Goal: Task Accomplishment & Management: Use online tool/utility

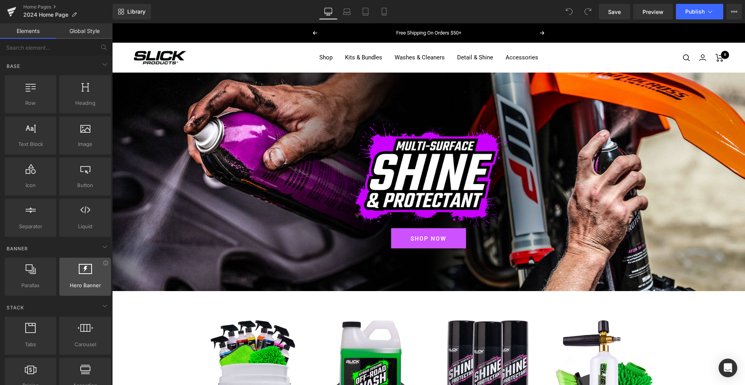
scroll to position [0, 0]
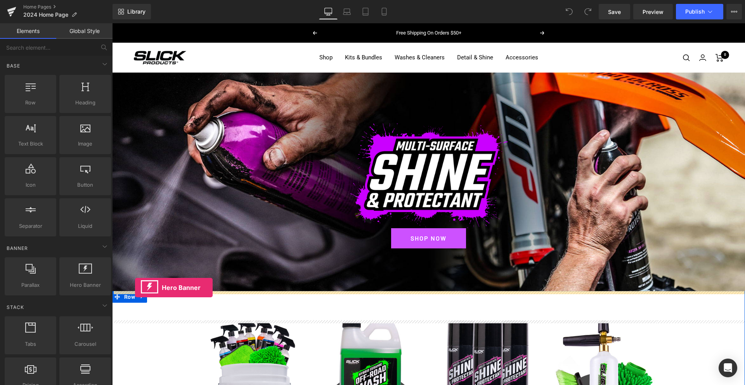
drag, startPoint x: 185, startPoint y: 298, endPoint x: 135, endPoint y: 287, distance: 50.7
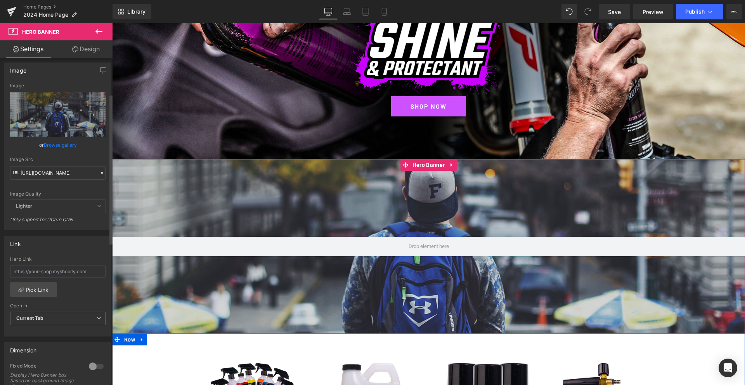
scroll to position [0, 0]
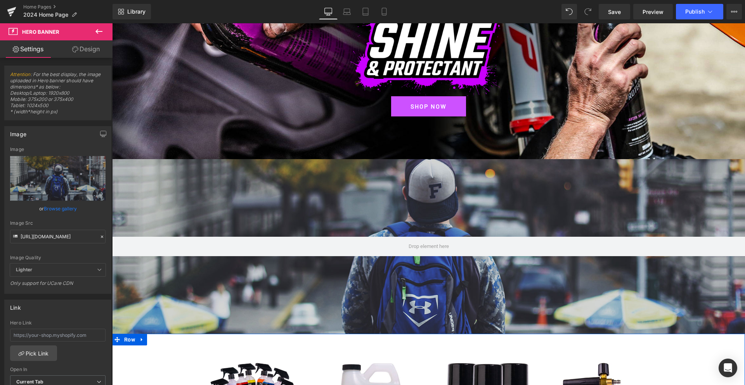
click at [99, 31] on icon at bounding box center [98, 31] width 7 height 5
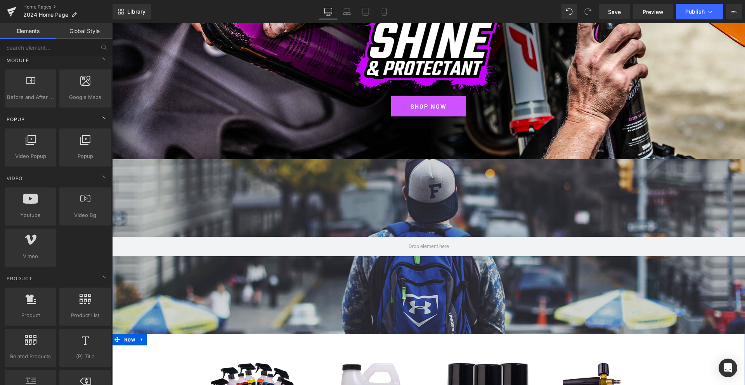
scroll to position [416, 0]
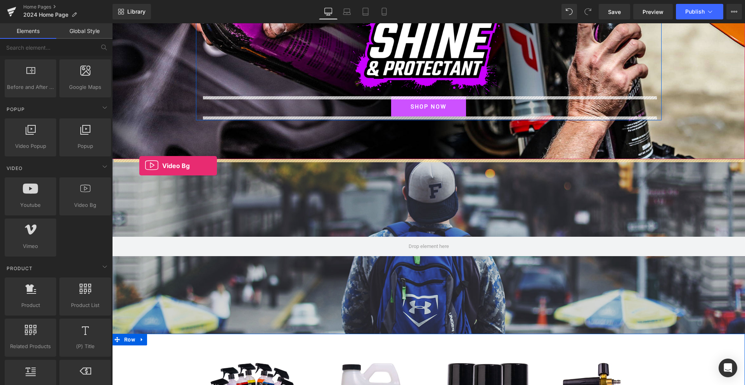
drag, startPoint x: 192, startPoint y: 221, endPoint x: 139, endPoint y: 166, distance: 76.8
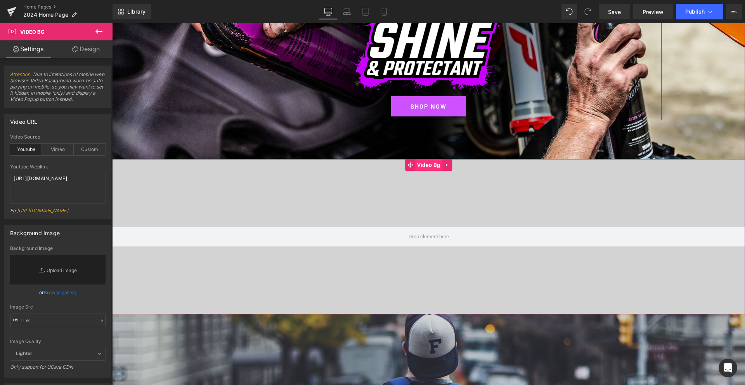
click at [427, 164] on span "Video Bg" at bounding box center [428, 165] width 27 height 12
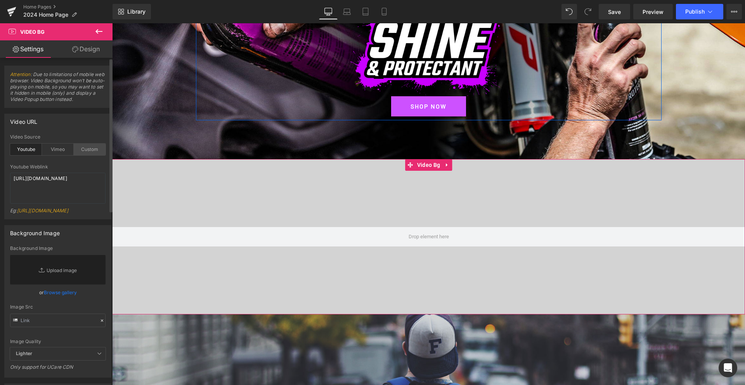
click at [91, 149] on div "Custom" at bounding box center [90, 150] width 32 height 12
click at [17, 145] on div "Youtube" at bounding box center [26, 150] width 32 height 12
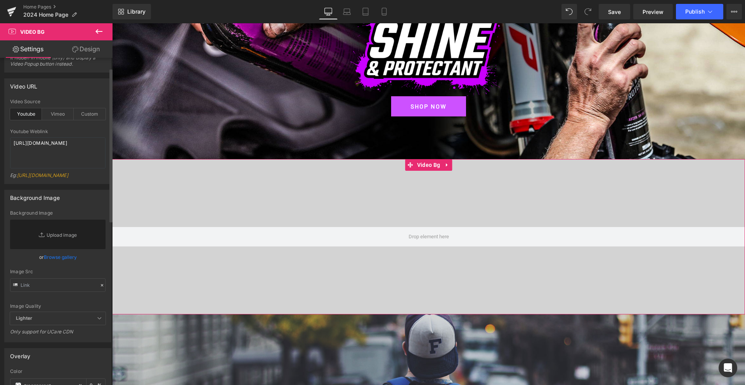
scroll to position [0, 0]
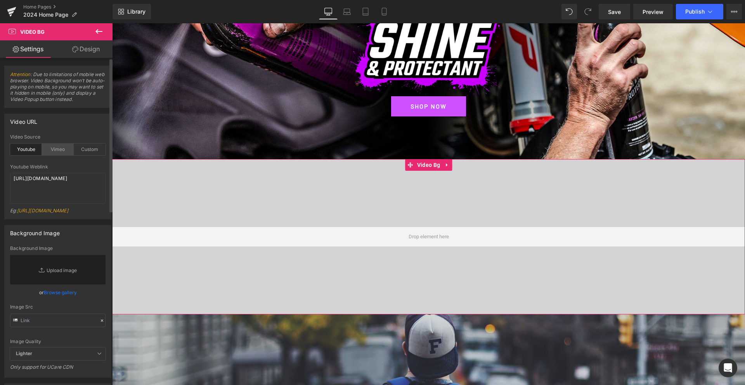
click at [54, 148] on div "Vimeo" at bounding box center [58, 150] width 32 height 12
click at [31, 182] on textarea "[URL][DOMAIN_NAME]" at bounding box center [57, 188] width 95 height 31
click at [33, 181] on textarea "[URL][DOMAIN_NAME]" at bounding box center [57, 188] width 95 height 31
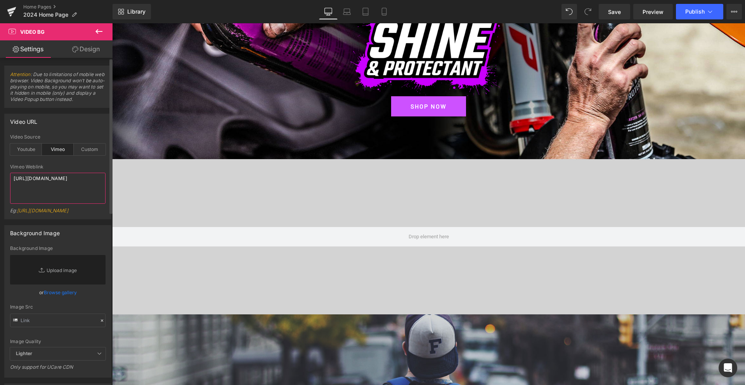
paste textarea "88354991"
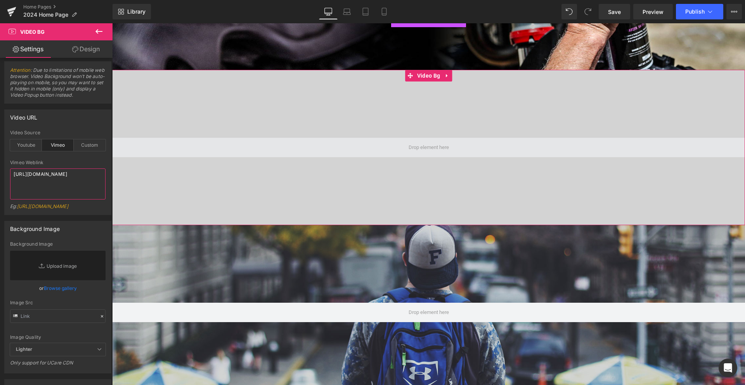
scroll to position [231, 0]
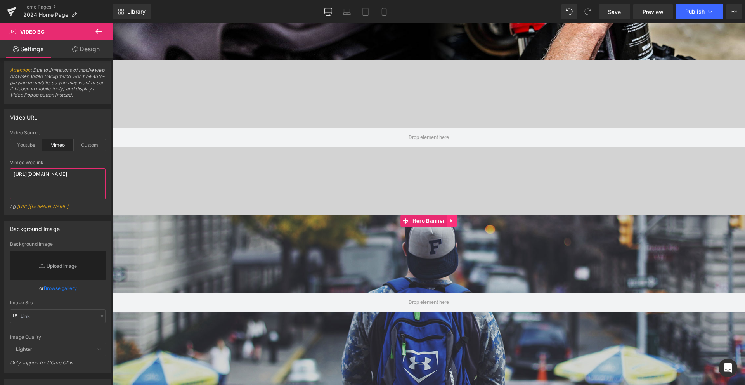
type textarea "[URL][DOMAIN_NAME]"
click at [452, 221] on icon at bounding box center [451, 220] width 2 height 3
click at [457, 221] on icon at bounding box center [456, 220] width 5 height 5
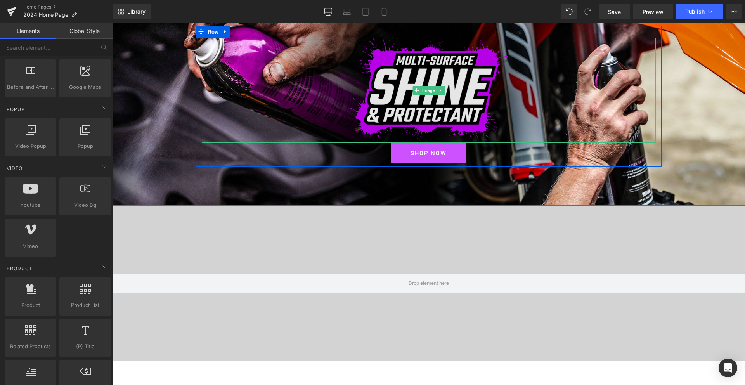
scroll to position [82, 0]
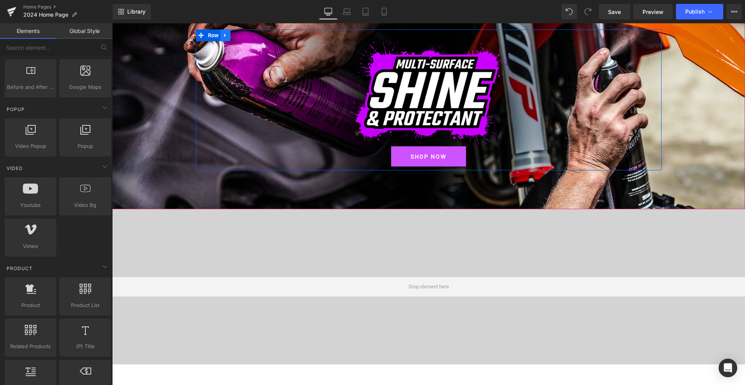
click at [225, 35] on icon at bounding box center [225, 35] width 2 height 3
click at [241, 35] on link at bounding box center [245, 35] width 10 height 12
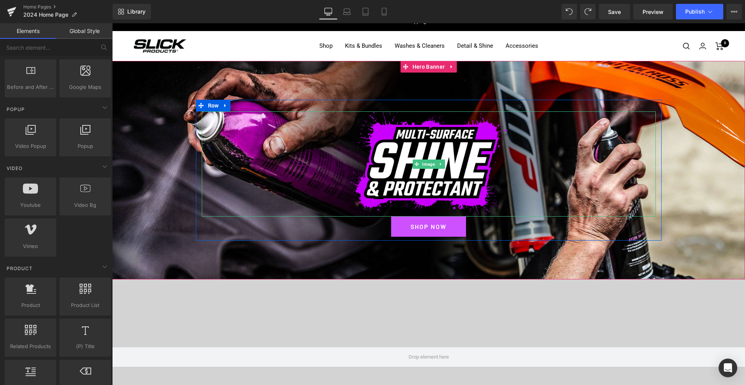
scroll to position [0, 0]
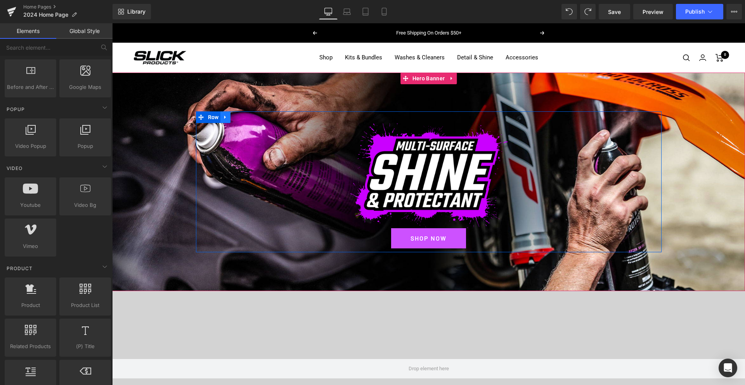
click at [227, 119] on icon at bounding box center [225, 117] width 5 height 6
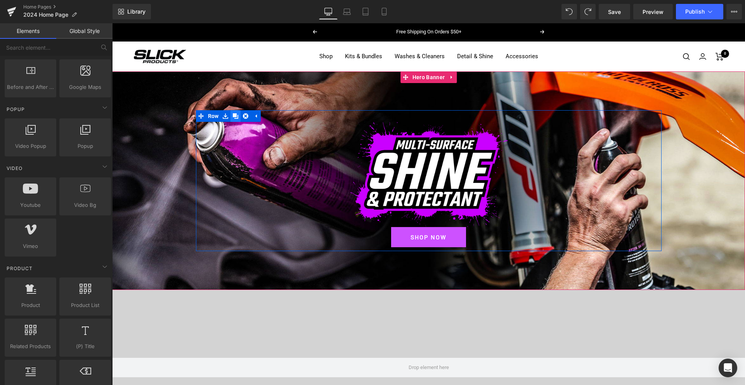
click at [237, 116] on icon at bounding box center [235, 115] width 5 height 5
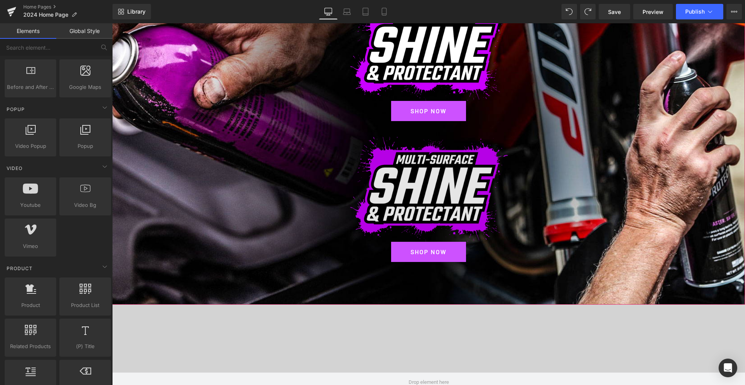
scroll to position [130, 0]
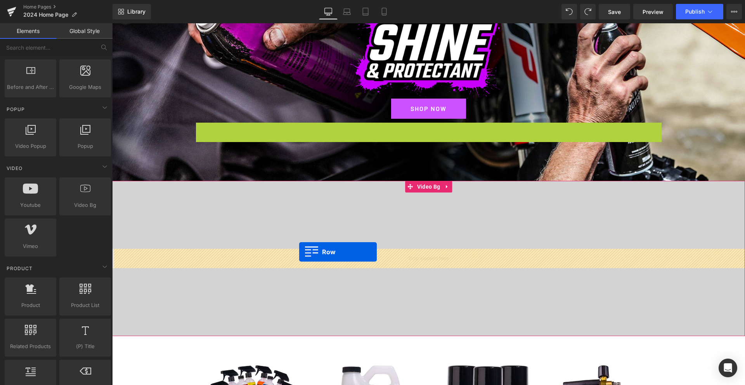
drag, startPoint x: 201, startPoint y: 127, endPoint x: 299, endPoint y: 252, distance: 159.4
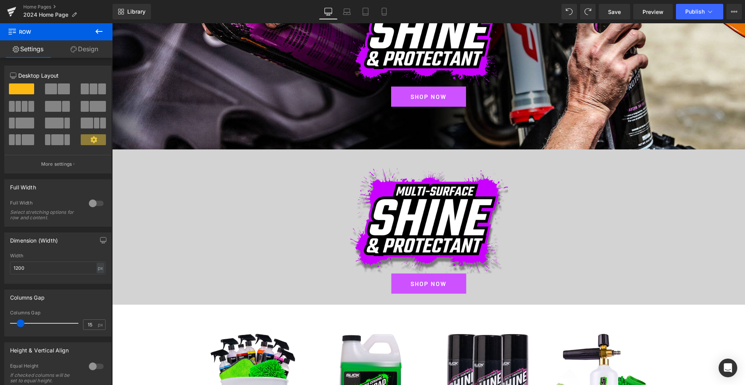
scroll to position [142, 0]
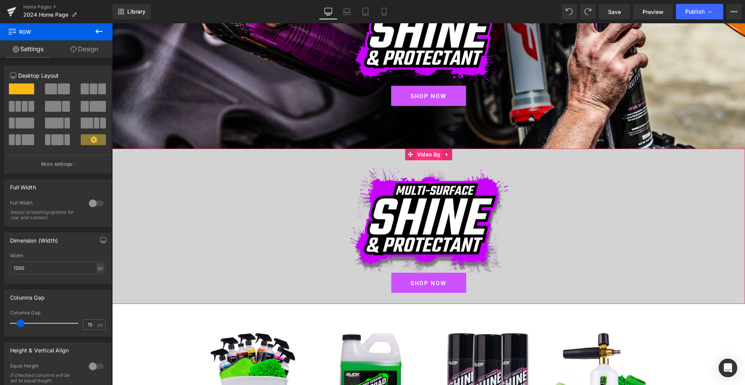
click at [426, 153] on span "Video Bg" at bounding box center [428, 155] width 27 height 12
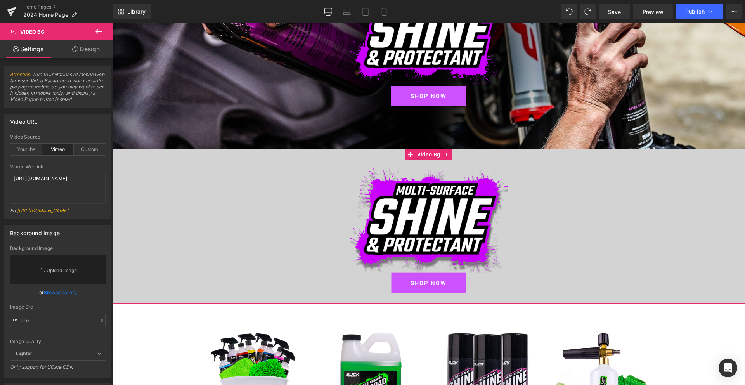
drag, startPoint x: 85, startPoint y: 51, endPoint x: 56, endPoint y: 104, distance: 60.4
click at [85, 51] on link "Design" at bounding box center [86, 48] width 56 height 17
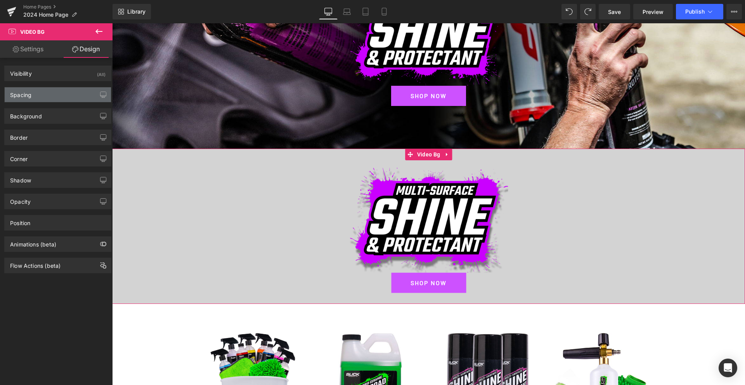
click at [40, 94] on div "Spacing" at bounding box center [58, 94] width 106 height 15
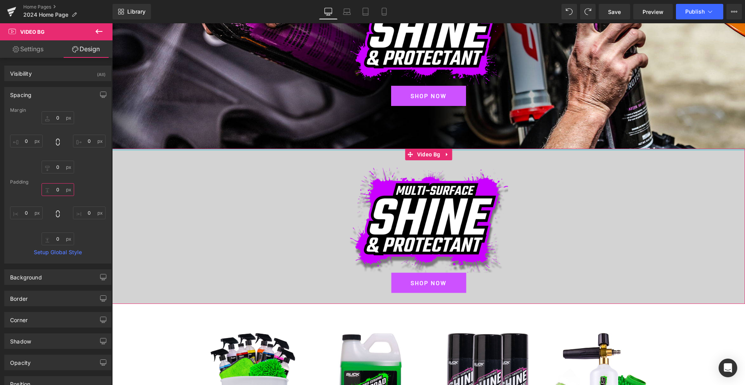
click at [54, 190] on input "0" at bounding box center [58, 189] width 33 height 13
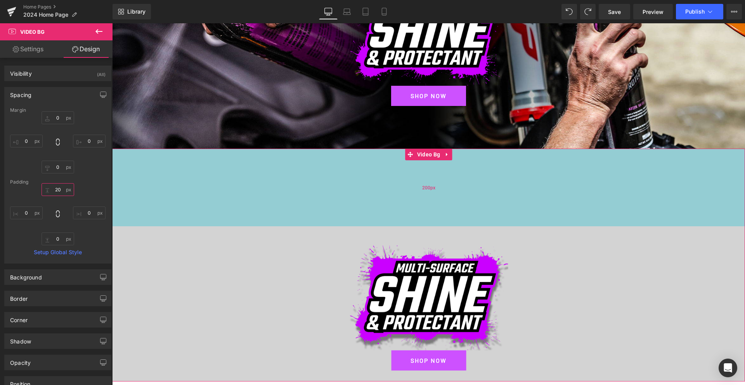
type input "0"
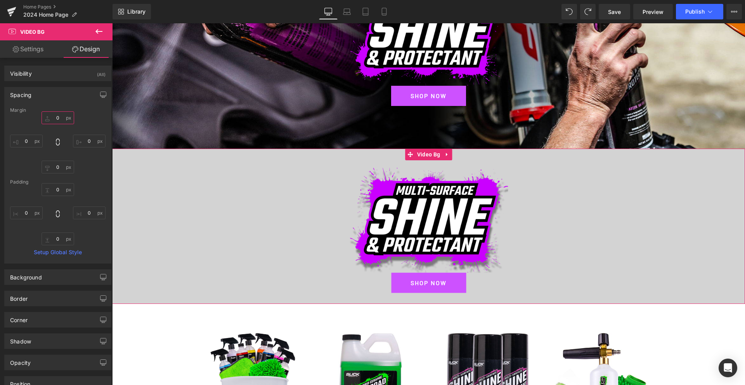
click at [51, 117] on input "0" at bounding box center [58, 117] width 33 height 13
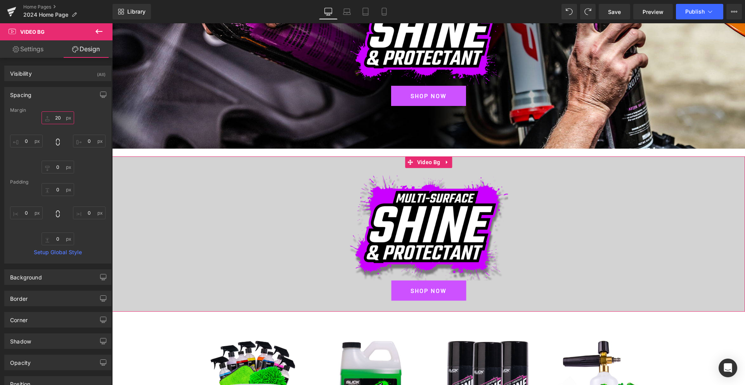
type input "2"
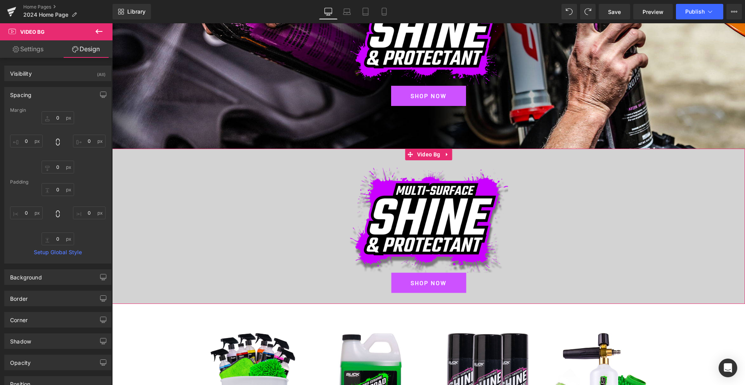
click at [30, 51] on link "Settings" at bounding box center [28, 48] width 56 height 17
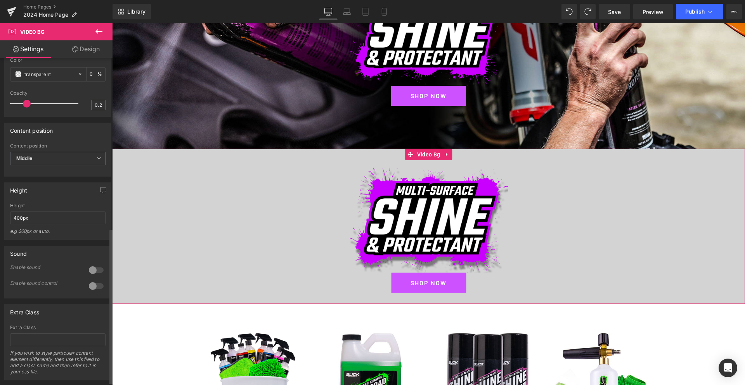
scroll to position [364, 0]
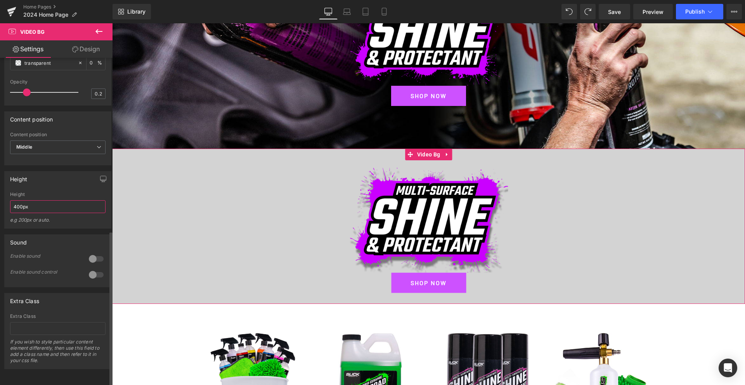
click at [36, 200] on input "400px" at bounding box center [57, 206] width 95 height 13
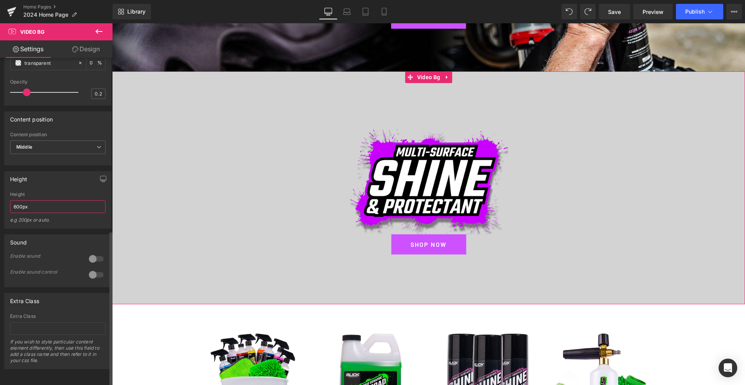
scroll to position [360, 0]
type input "600px"
click at [52, 148] on span "Middle" at bounding box center [57, 147] width 95 height 14
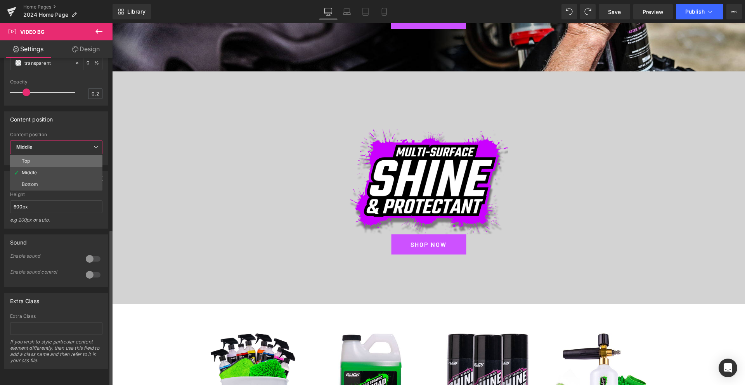
click at [35, 160] on li "Top" at bounding box center [56, 161] width 92 height 12
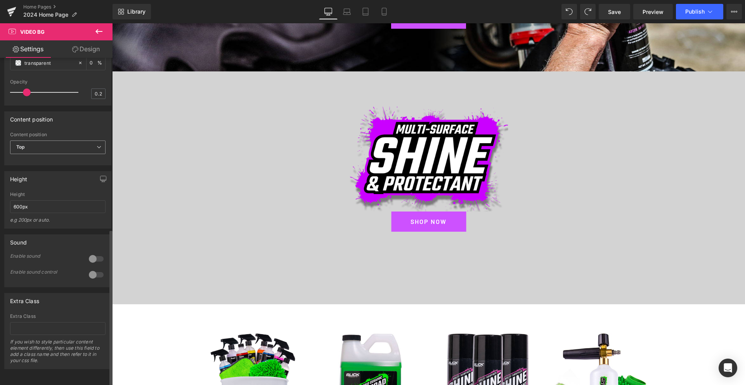
click at [35, 148] on span "Top" at bounding box center [57, 147] width 95 height 14
click at [30, 170] on div "Middle" at bounding box center [29, 172] width 15 height 5
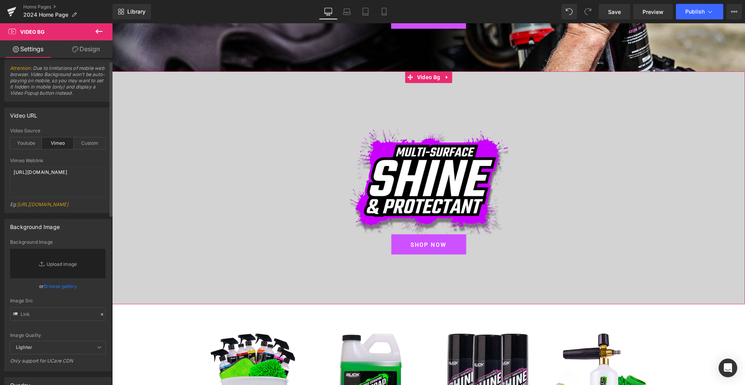
scroll to position [0, 0]
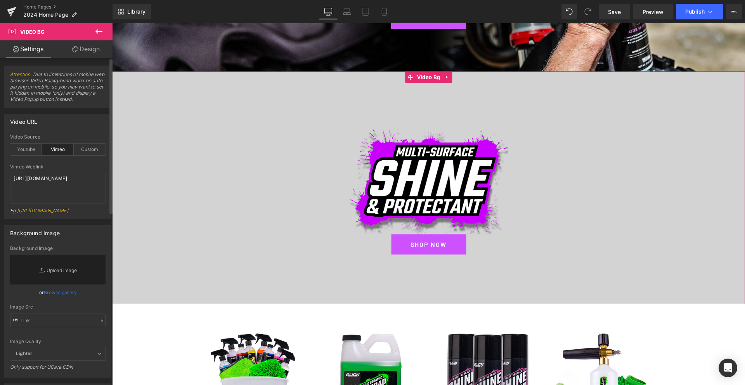
click at [79, 101] on span "Attention : Due to limitations of mobile web browser. Video Background won't be…" at bounding box center [57, 89] width 95 height 36
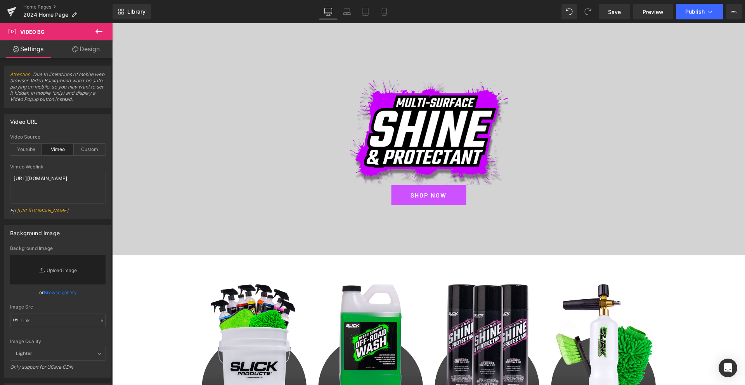
click at [97, 28] on icon at bounding box center [98, 31] width 9 height 9
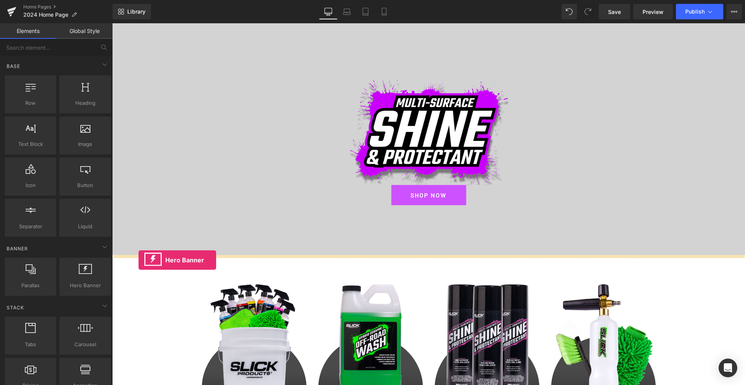
drag, startPoint x: 199, startPoint y: 291, endPoint x: 138, endPoint y: 260, distance: 67.7
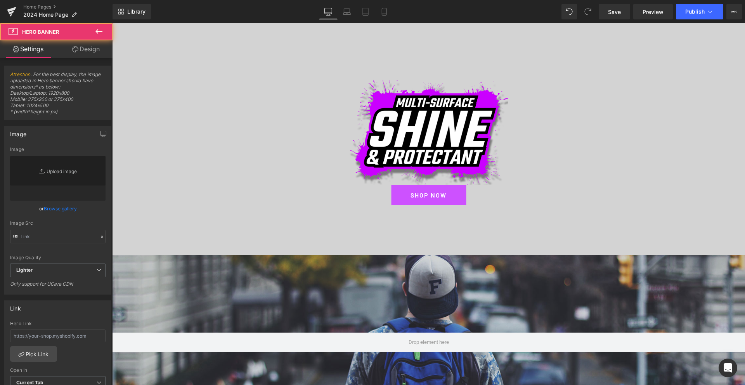
type input "[URL][DOMAIN_NAME]"
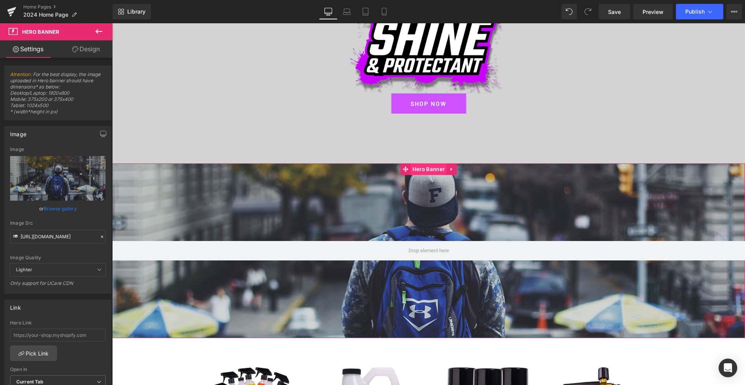
scroll to position [361, 0]
click at [419, 169] on span "Hero Banner" at bounding box center [428, 169] width 36 height 12
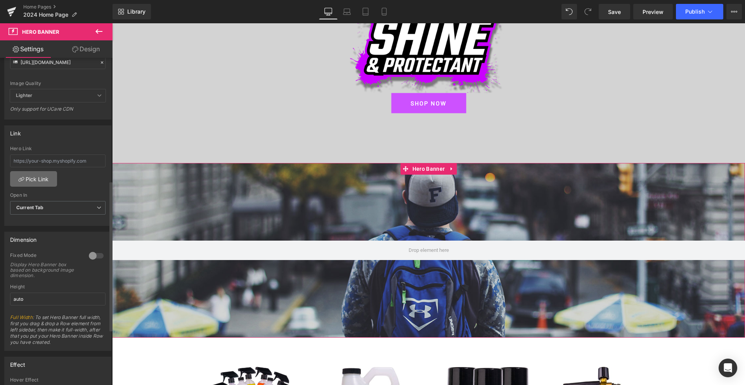
scroll to position [0, 0]
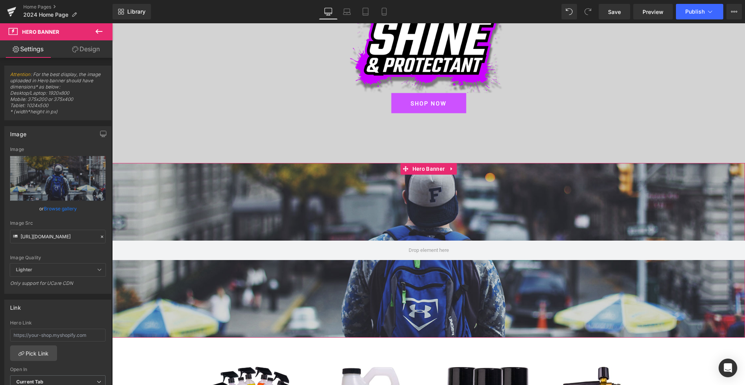
click at [88, 48] on link "Design" at bounding box center [86, 48] width 56 height 17
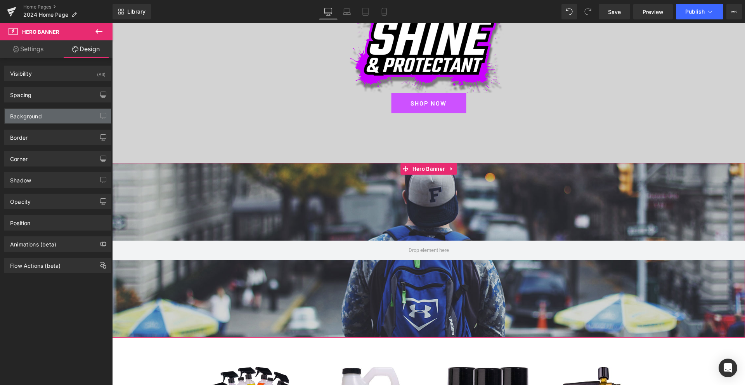
click at [50, 116] on div "Background" at bounding box center [58, 116] width 106 height 15
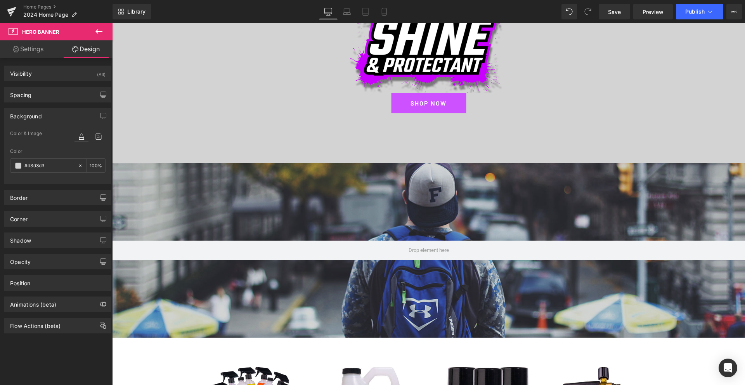
click at [96, 30] on icon at bounding box center [98, 31] width 9 height 9
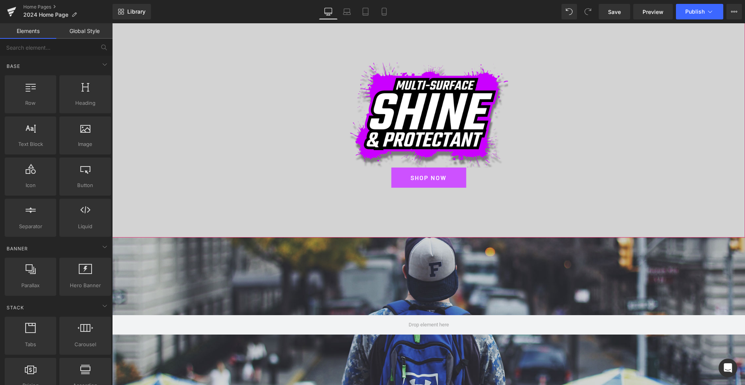
scroll to position [307, 0]
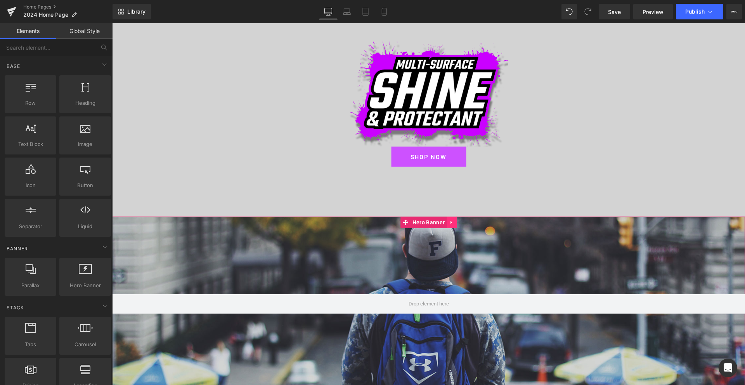
click at [452, 221] on icon at bounding box center [451, 222] width 2 height 3
click at [457, 223] on icon at bounding box center [456, 223] width 5 height 6
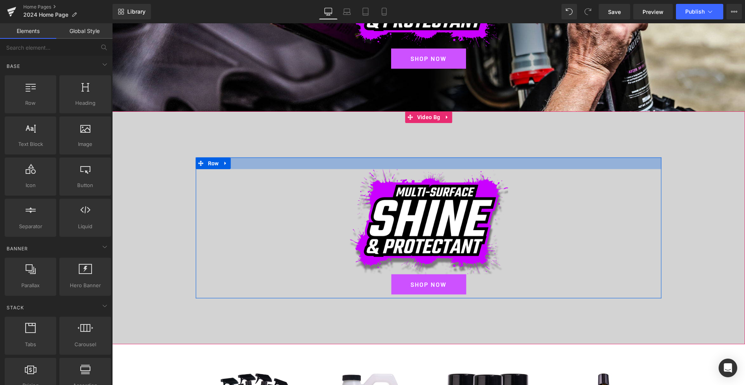
scroll to position [185, 0]
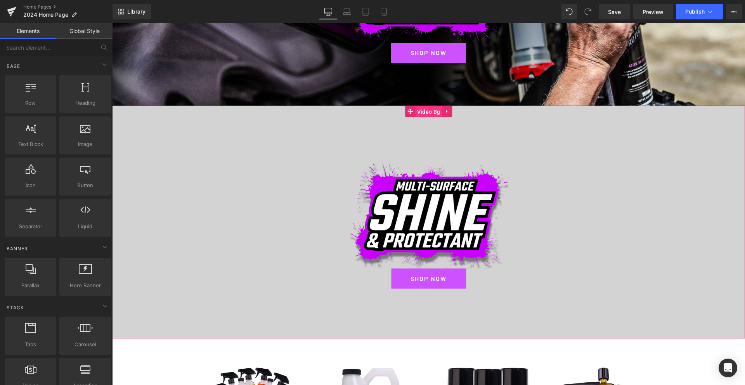
click at [429, 111] on span "Video Bg" at bounding box center [428, 112] width 27 height 12
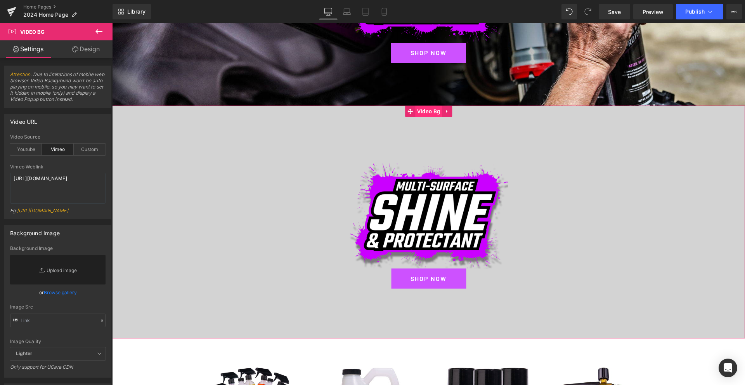
click at [429, 111] on span "Video Bg" at bounding box center [428, 112] width 27 height 12
click at [426, 122] on div at bounding box center [428, 222] width 633 height 233
click at [426, 119] on div at bounding box center [428, 222] width 633 height 233
click at [426, 111] on span "Video Bg" at bounding box center [428, 112] width 27 height 12
click at [88, 52] on link "Design" at bounding box center [86, 48] width 56 height 17
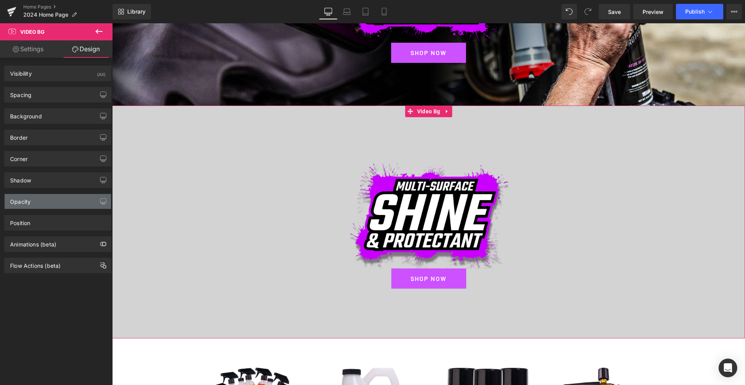
type input "1"
click at [36, 224] on div "Position" at bounding box center [58, 222] width 106 height 15
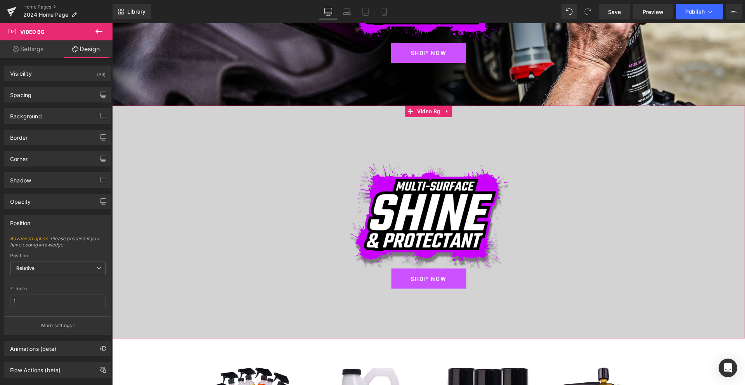
click at [34, 48] on link "Settings" at bounding box center [28, 48] width 56 height 17
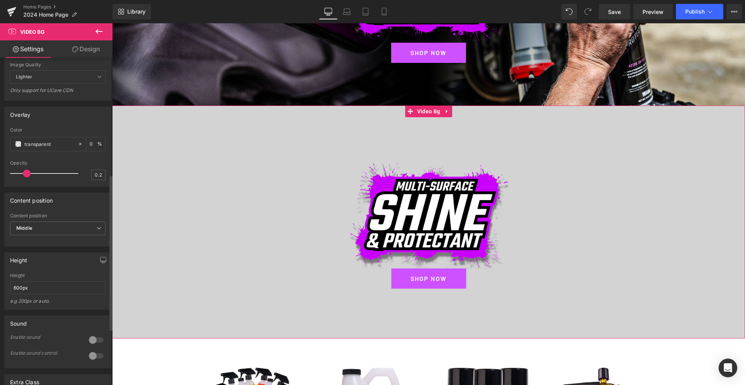
scroll to position [348, 0]
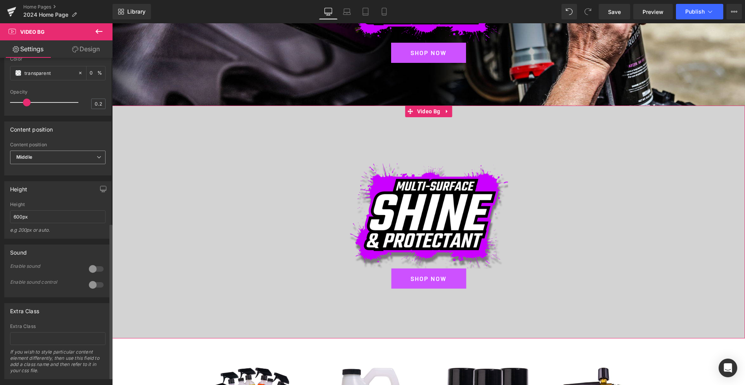
click at [46, 157] on span "Middle" at bounding box center [57, 158] width 95 height 14
click at [38, 193] on li "Bottom" at bounding box center [56, 195] width 92 height 12
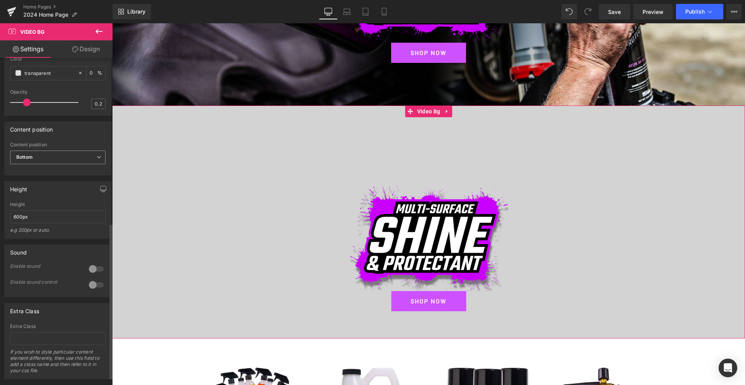
click at [42, 162] on span "Bottom" at bounding box center [57, 158] width 95 height 14
click at [41, 177] on li "Middle" at bounding box center [56, 183] width 92 height 12
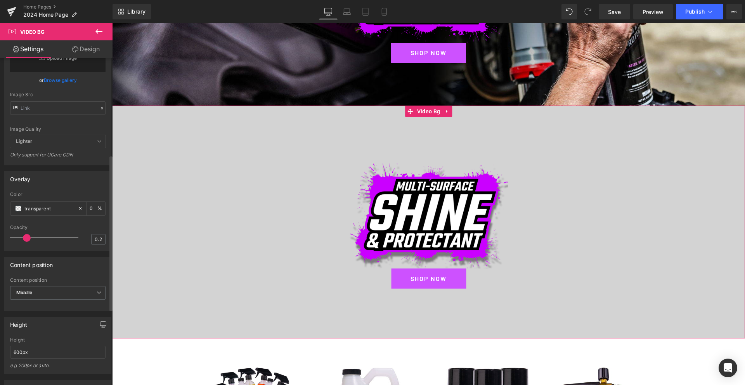
scroll to position [204, 0]
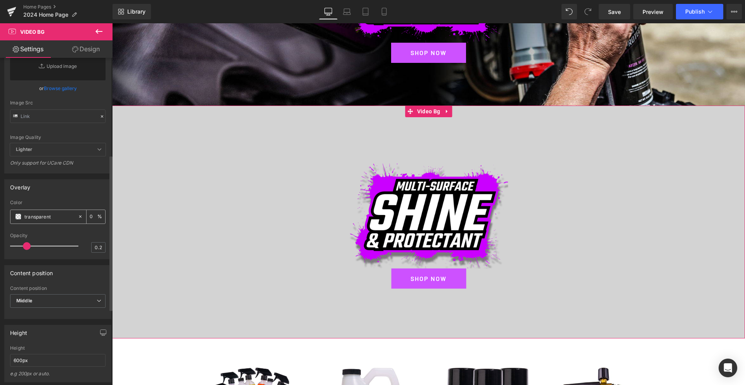
click at [19, 217] on span at bounding box center [18, 216] width 6 height 6
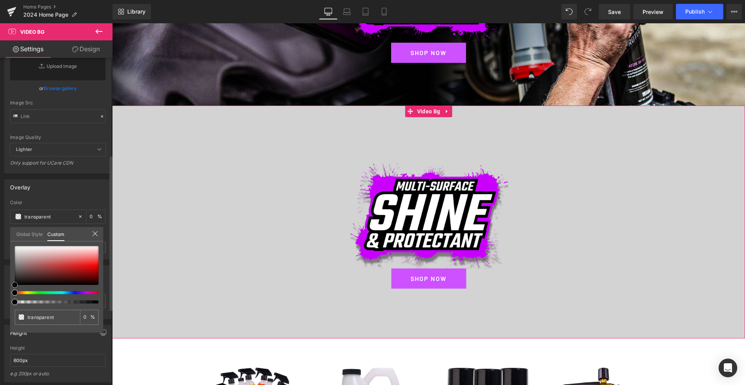
type input "#7b5555"
type input "100"
type input "#7b5555"
type input "100"
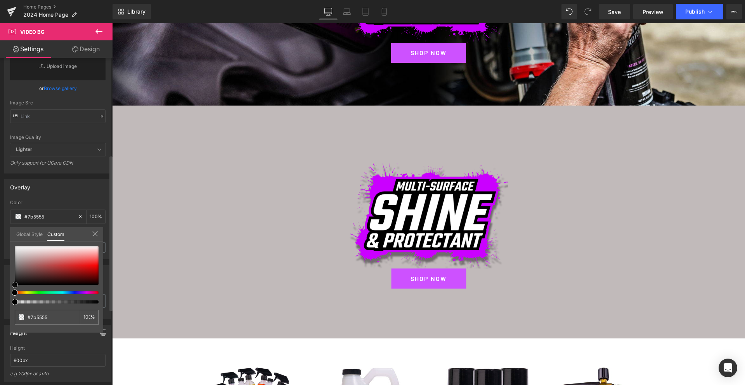
type input "#7a5656"
type input "#6c6464"
type input "#686868"
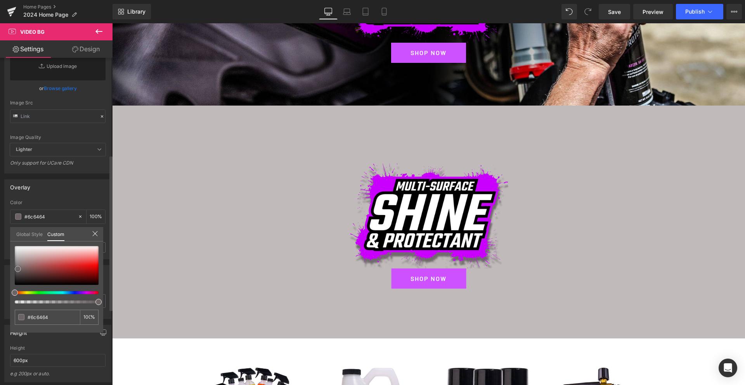
type input "#686868"
type input "#666666"
drag, startPoint x: 29, startPoint y: 269, endPoint x: 8, endPoint y: 269, distance: 21.3
click at [8, 259] on div "Overlay rgba(102, 102, 102, 1) Color #666666 100 % 0.2 Opacity 0.2 Global Style…" at bounding box center [58, 216] width 116 height 86
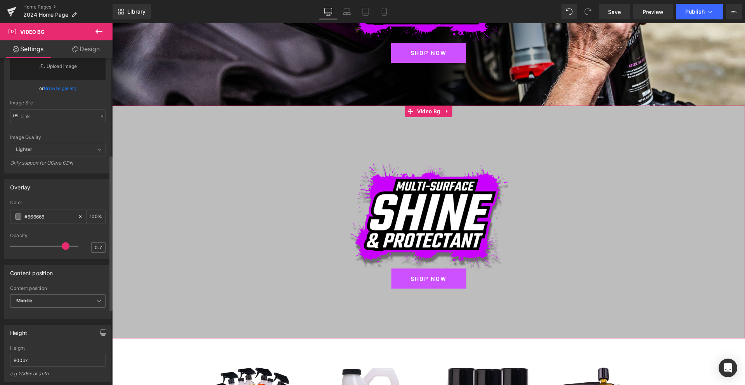
type input "0.8"
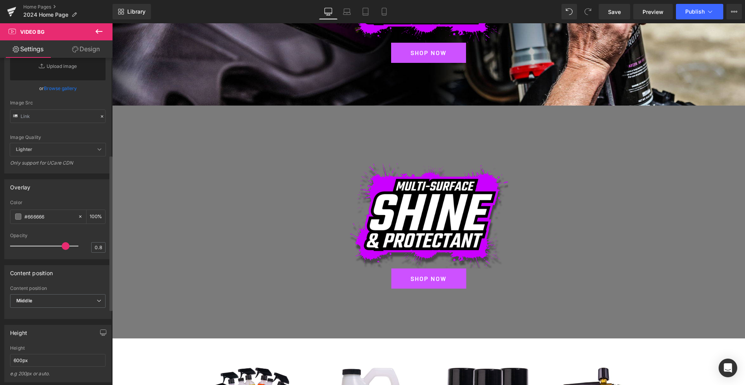
drag, startPoint x: 26, startPoint y: 246, endPoint x: 62, endPoint y: 242, distance: 36.6
click at [62, 242] on span at bounding box center [66, 246] width 8 height 8
click at [19, 216] on span at bounding box center [18, 216] width 6 height 6
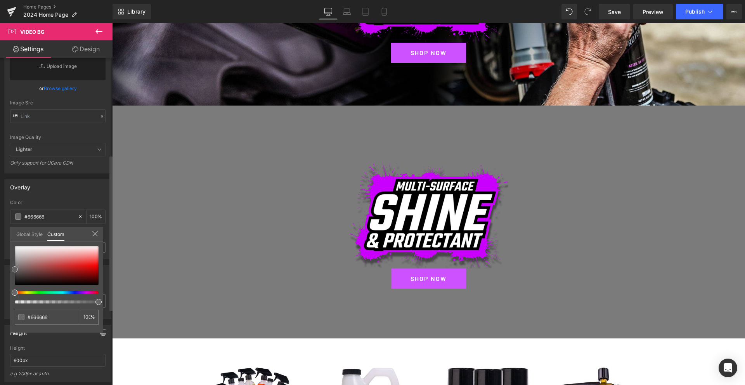
type input "#a27676"
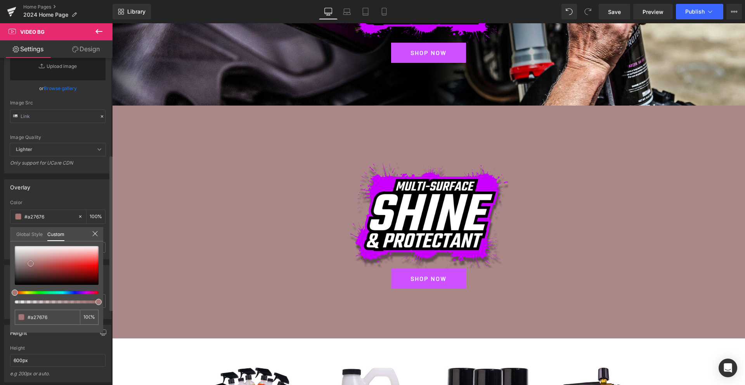
type input "#644d4d"
type input "#000000"
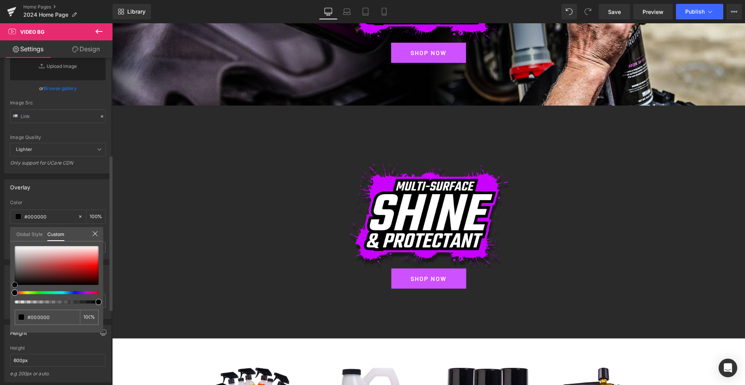
drag, startPoint x: 31, startPoint y: 263, endPoint x: 7, endPoint y: 308, distance: 51.0
click at [7, 259] on div "Overlay rgba(0, 0, 0, 1) Color #000000 100 % 0.8 Opacity 0.8 Global Style Custo…" at bounding box center [58, 216] width 116 height 86
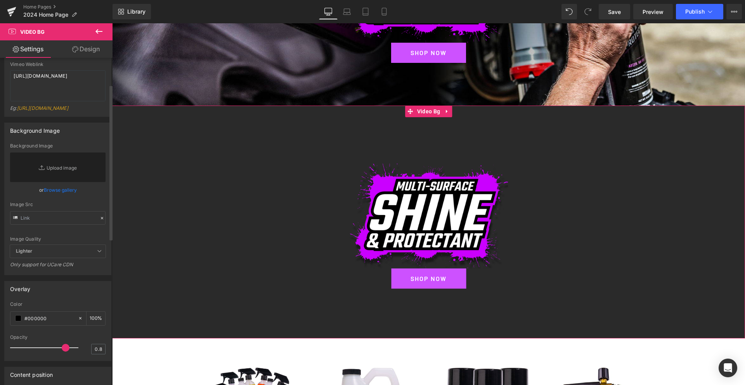
scroll to position [0, 0]
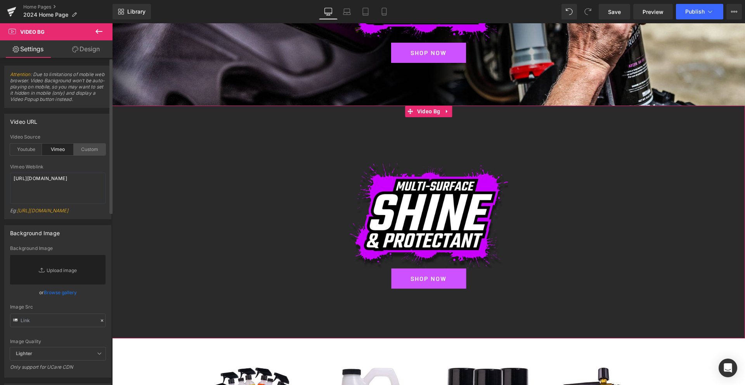
click at [86, 151] on div "Custom" at bounding box center [90, 150] width 32 height 12
